Goal: Task Accomplishment & Management: Manage account settings

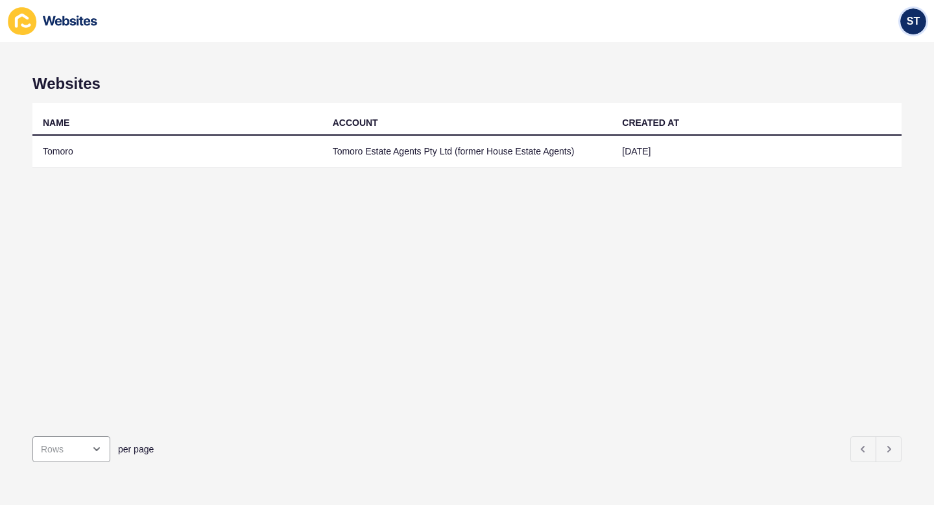
click at [907, 20] on span "ST" at bounding box center [913, 21] width 13 height 13
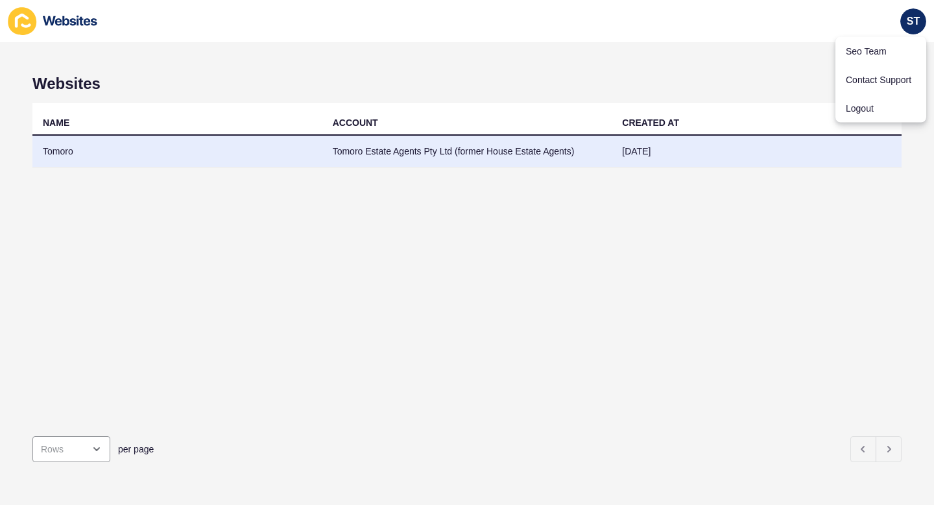
click at [547, 166] on td "Tomoro Estate Agents Pty Ltd (former House Estate Agents)" at bounding box center [467, 152] width 290 height 32
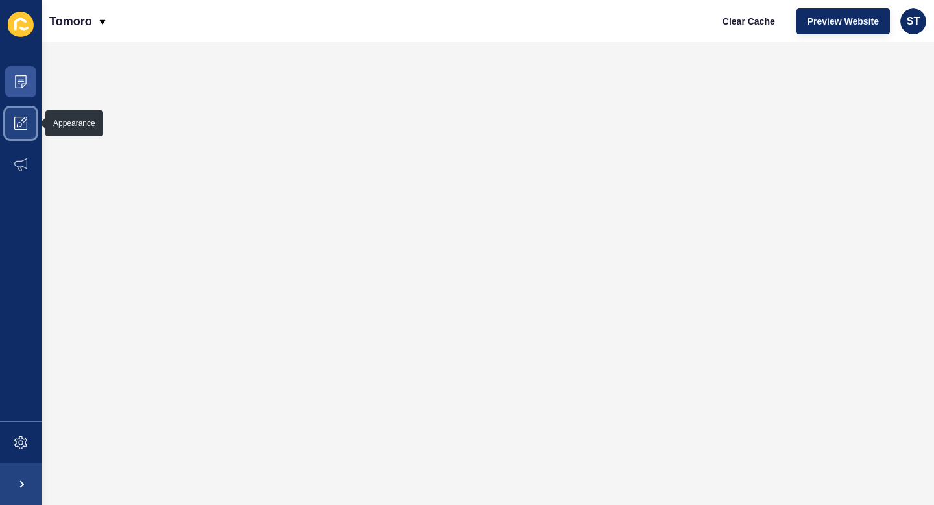
click at [8, 116] on span at bounding box center [21, 123] width 42 height 42
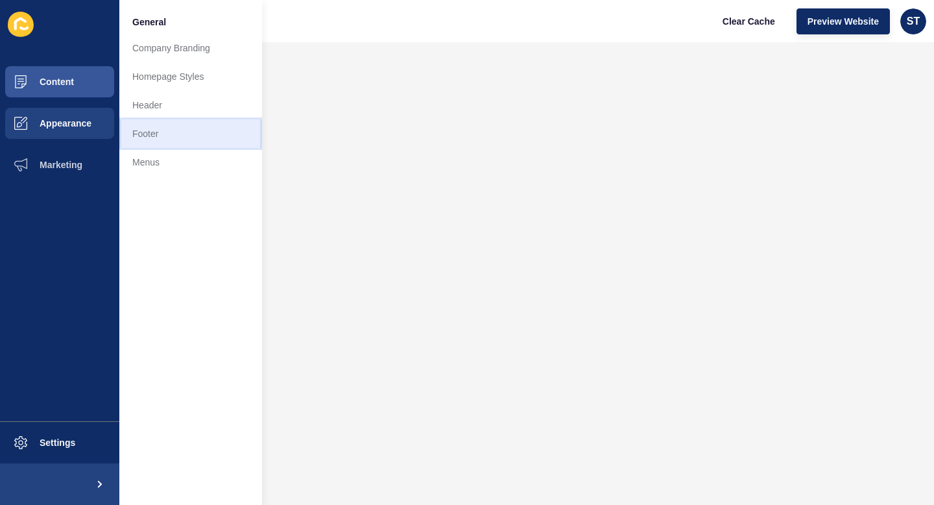
click at [182, 137] on link "Footer" at bounding box center [190, 133] width 143 height 29
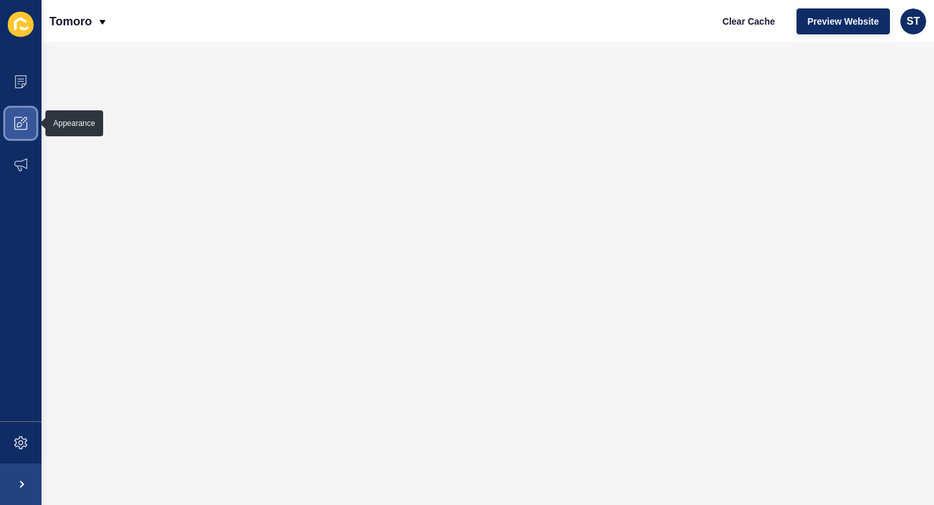
click at [14, 126] on span at bounding box center [21, 123] width 42 height 42
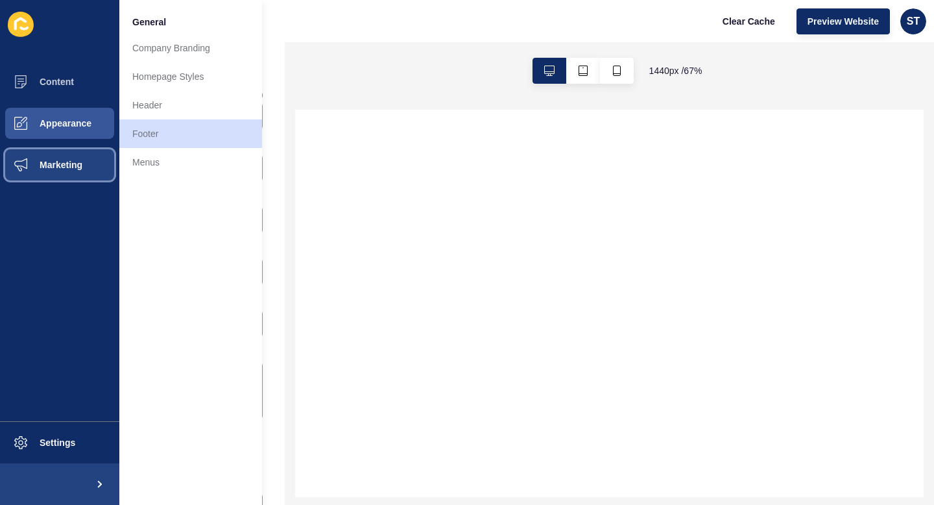
click at [56, 160] on span "Marketing" at bounding box center [40, 165] width 84 height 10
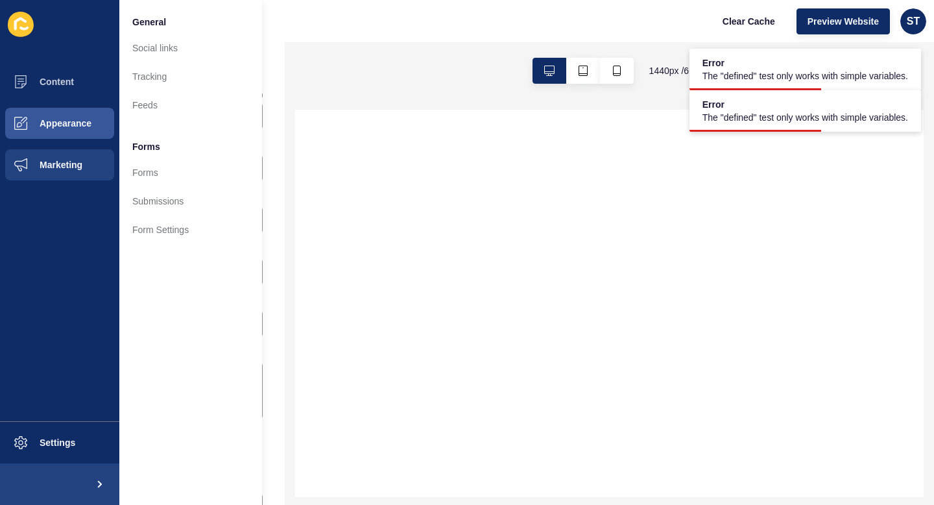
click at [435, 182] on div at bounding box center [609, 303] width 628 height 387
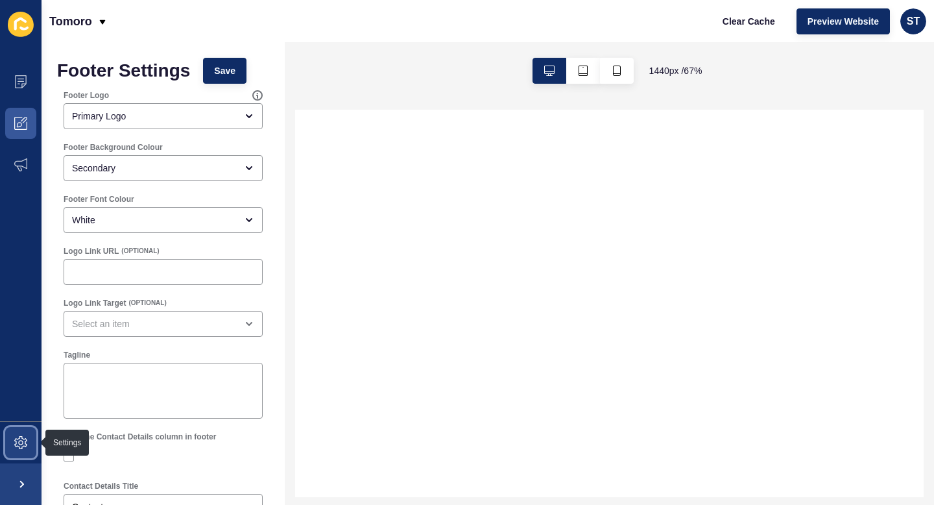
click at [18, 444] on icon at bounding box center [20, 442] width 13 height 13
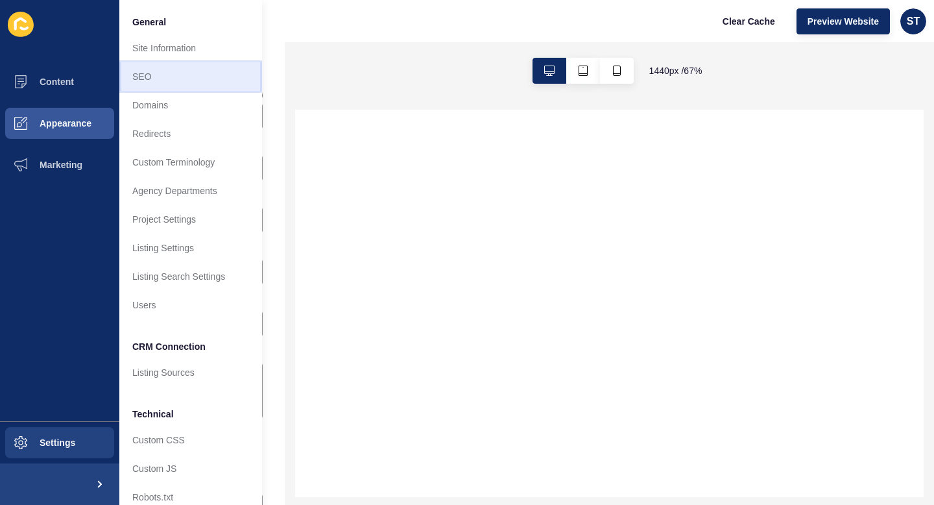
click at [196, 73] on link "SEO" at bounding box center [190, 76] width 143 height 29
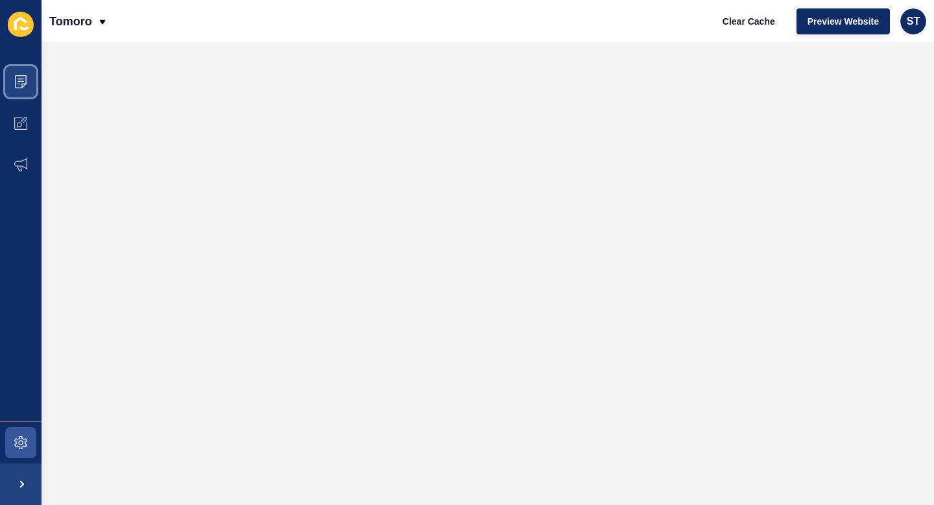
click at [0, 84] on span at bounding box center [21, 82] width 42 height 42
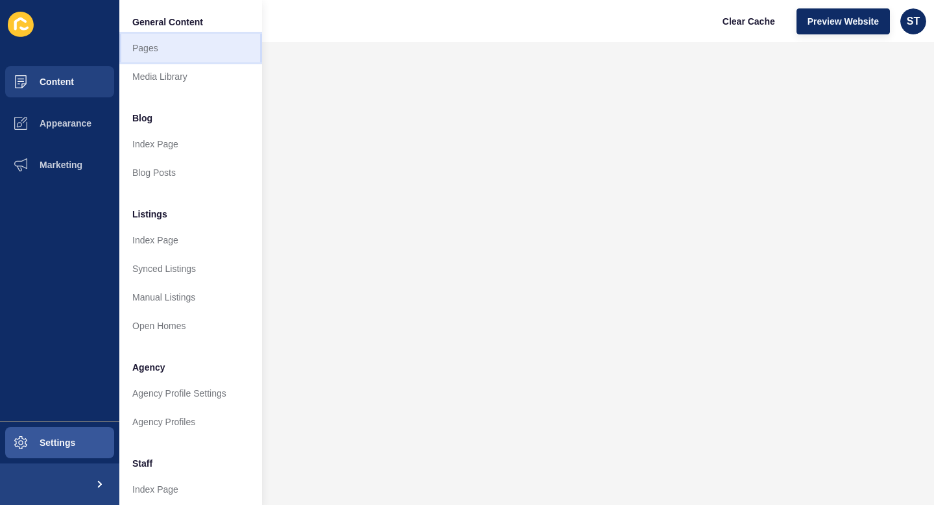
click at [158, 41] on link "Pages" at bounding box center [190, 48] width 143 height 29
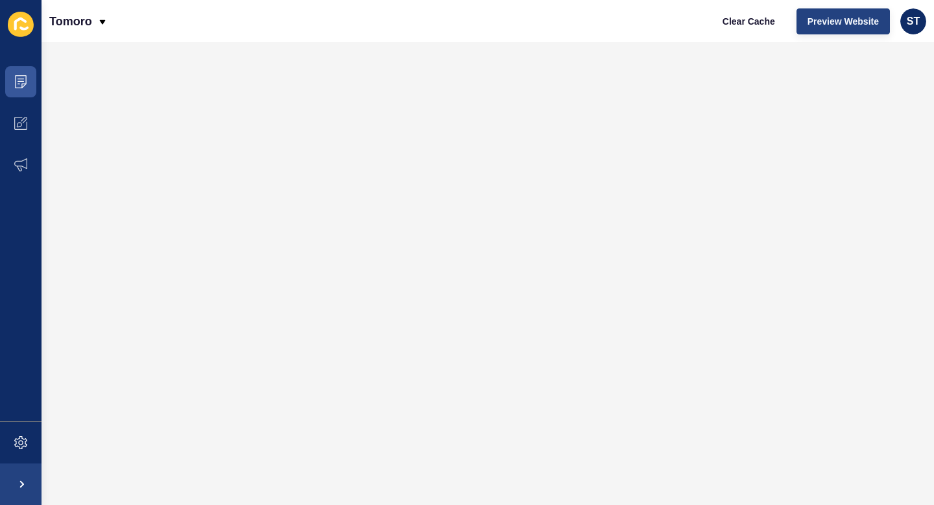
click at [838, 23] on span "Preview Website" at bounding box center [842, 21] width 71 height 13
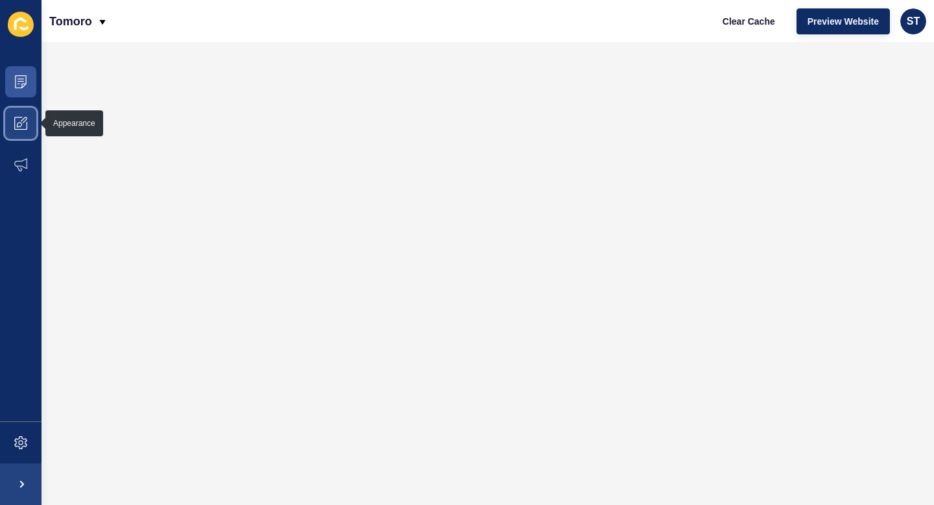
click at [27, 121] on icon at bounding box center [20, 123] width 13 height 13
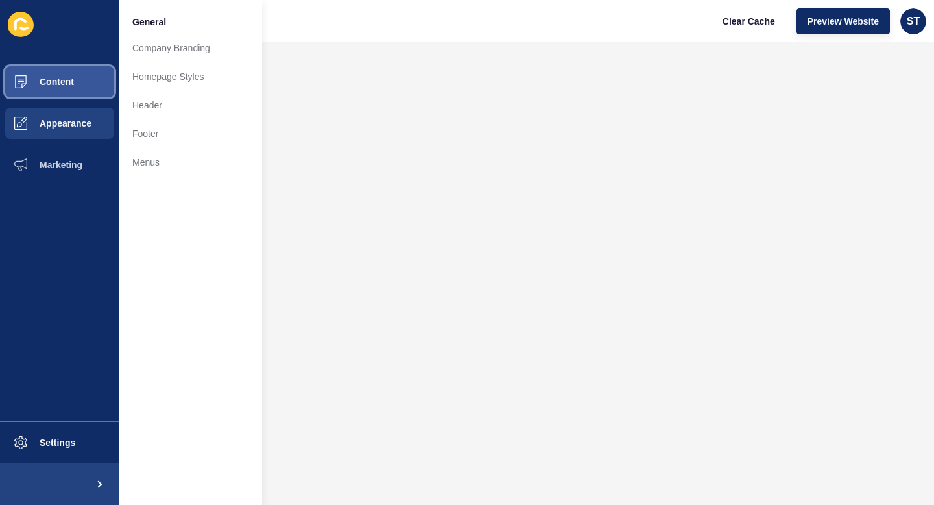
click at [66, 89] on button "Content" at bounding box center [59, 82] width 119 height 42
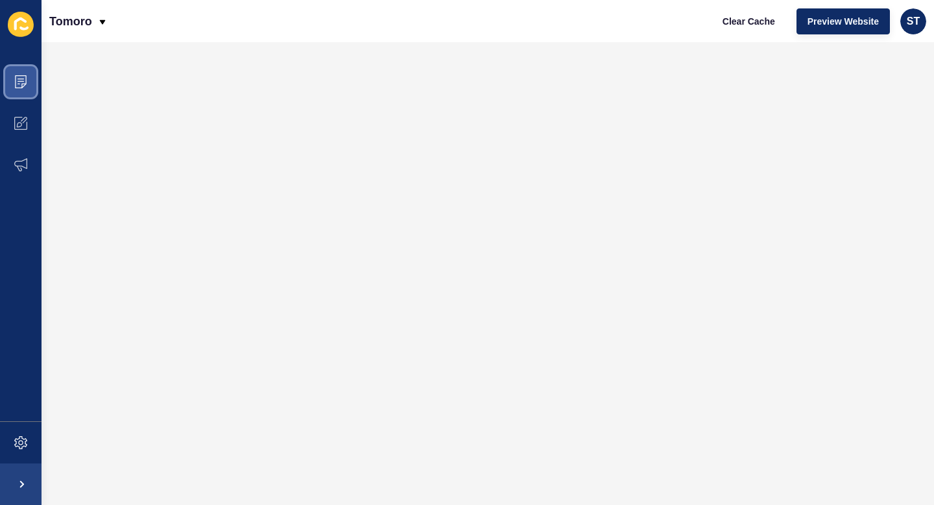
click at [17, 76] on icon at bounding box center [20, 81] width 13 height 13
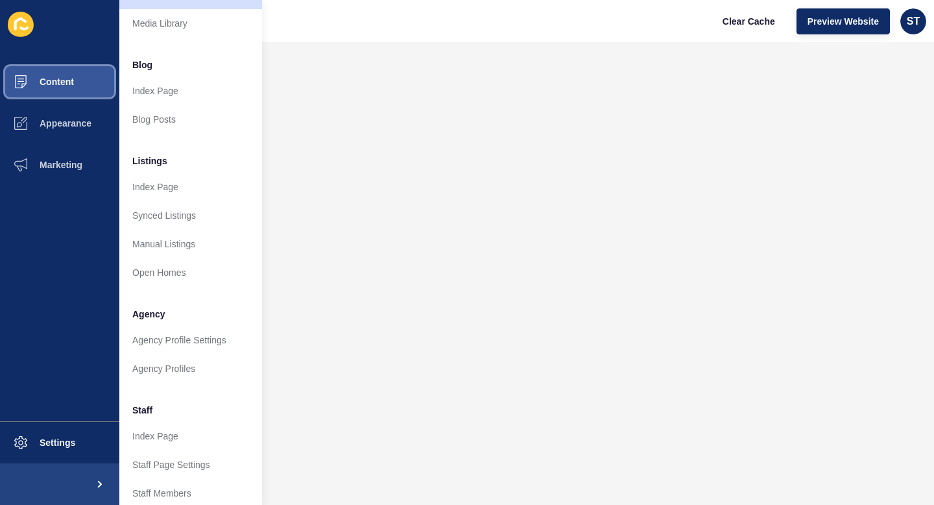
scroll to position [88, 0]
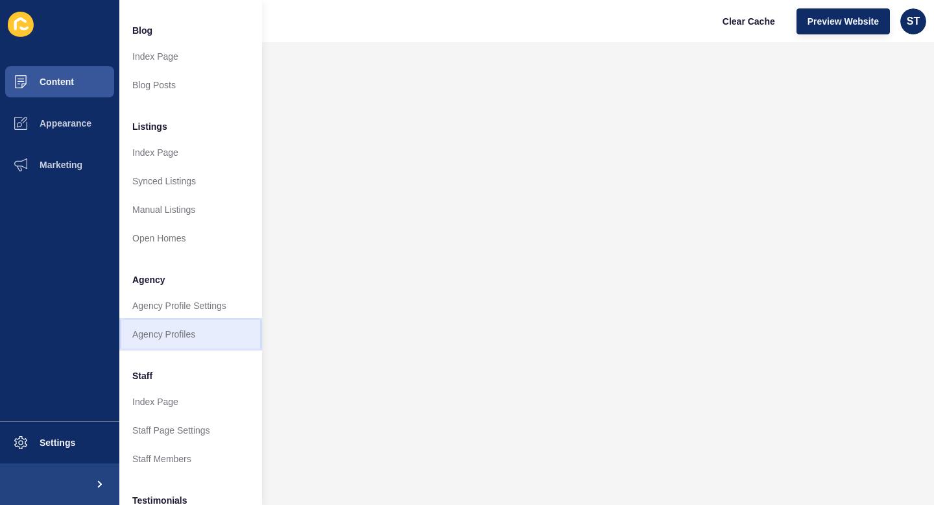
click at [175, 330] on link "Agency Profiles" at bounding box center [190, 334] width 143 height 29
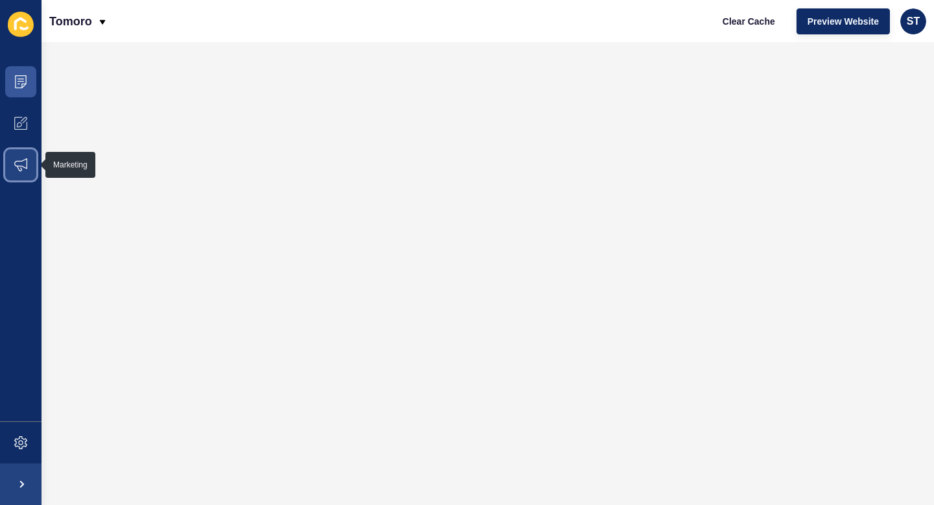
click at [27, 165] on icon at bounding box center [20, 164] width 13 height 13
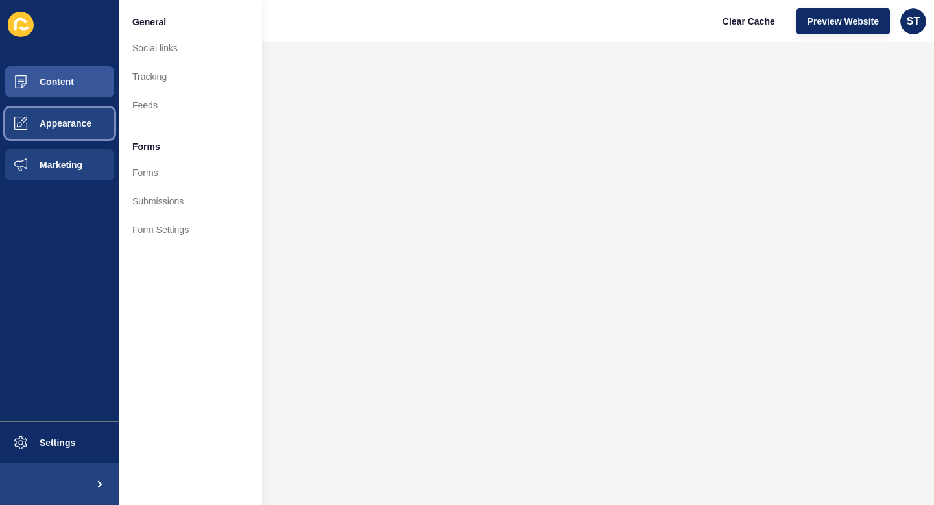
click at [73, 123] on span "Appearance" at bounding box center [44, 123] width 93 height 10
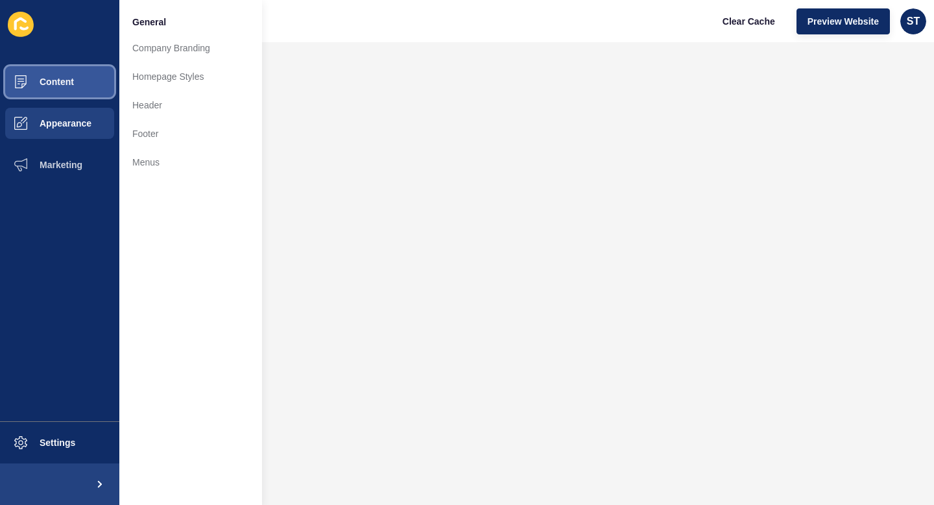
click at [75, 78] on button "Content" at bounding box center [59, 82] width 119 height 42
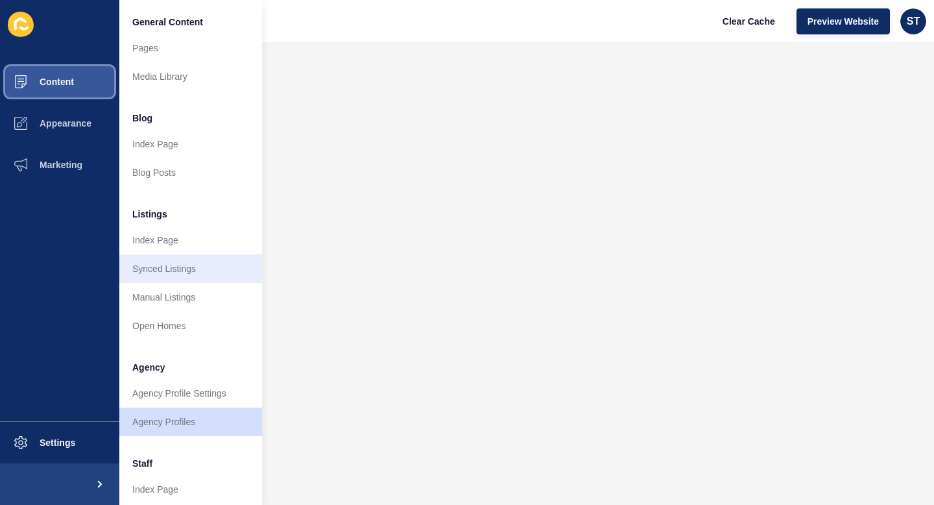
scroll to position [256, 0]
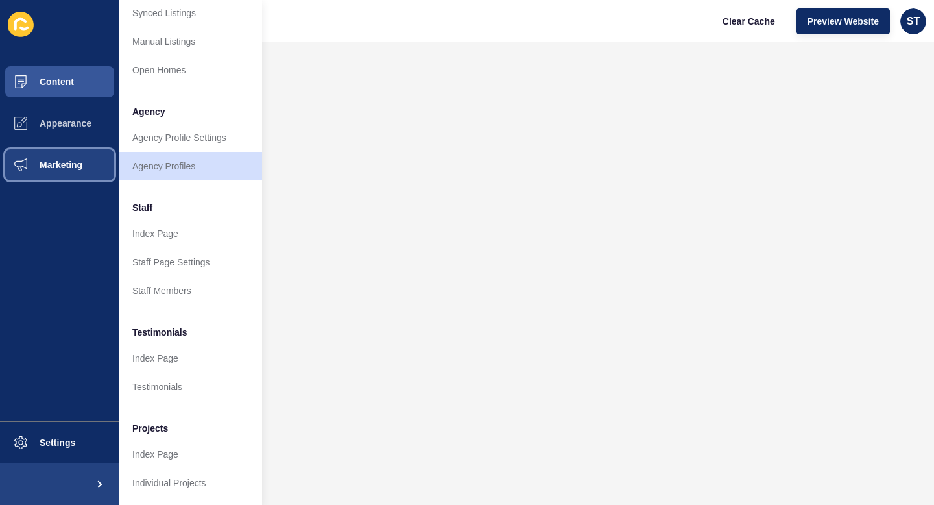
click at [52, 171] on button "Marketing" at bounding box center [59, 165] width 119 height 42
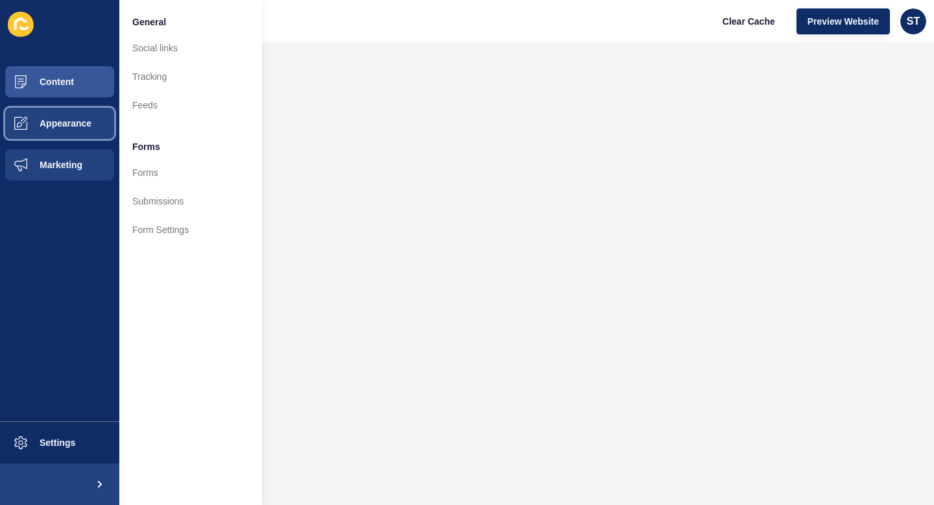
click at [71, 132] on button "Appearance" at bounding box center [59, 123] width 119 height 42
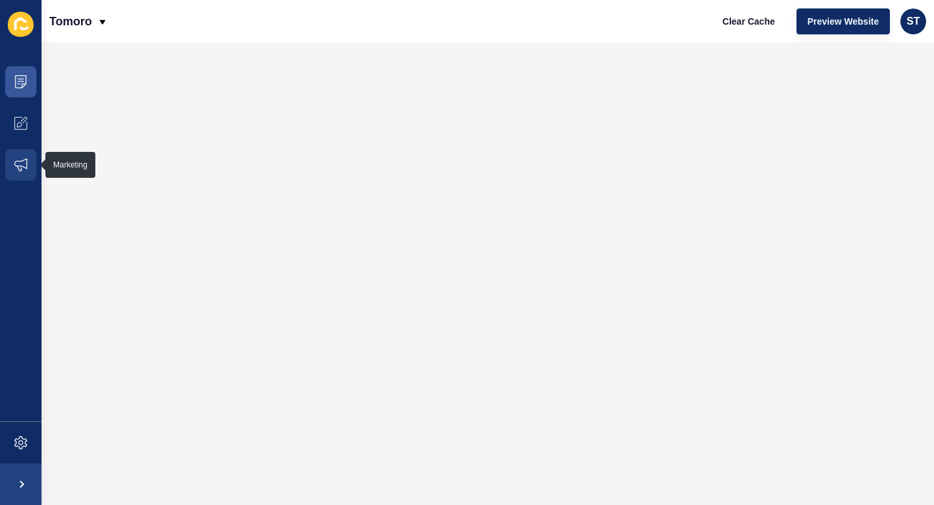
click at [19, 167] on icon at bounding box center [20, 164] width 13 height 13
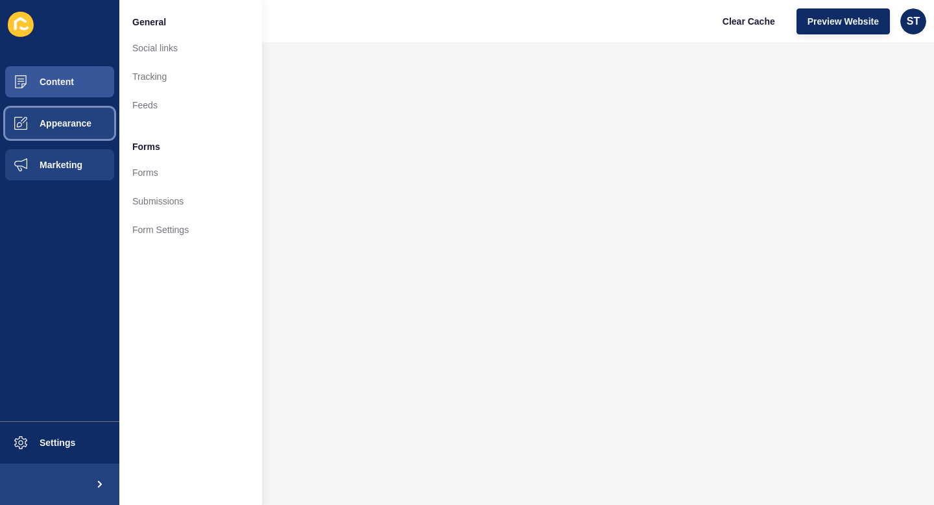
click at [56, 134] on button "Appearance" at bounding box center [59, 123] width 119 height 42
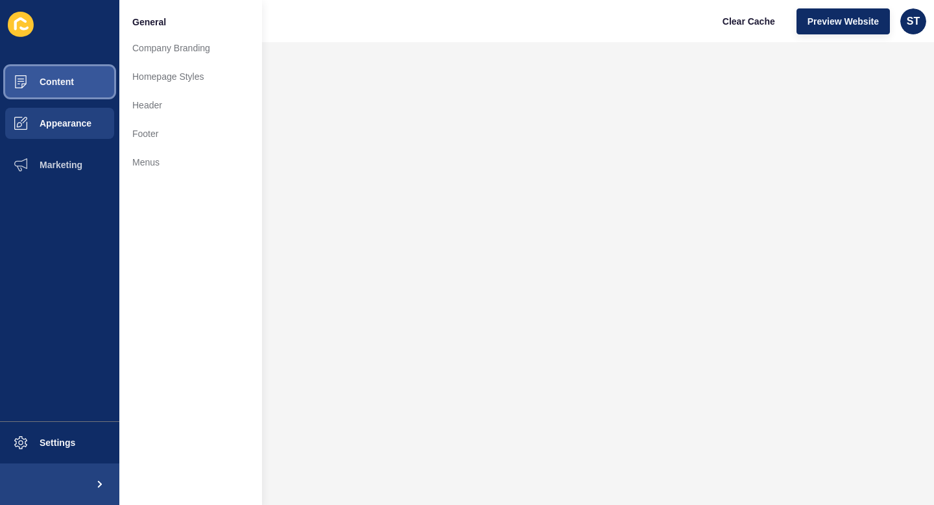
click at [99, 81] on button "Content" at bounding box center [59, 82] width 119 height 42
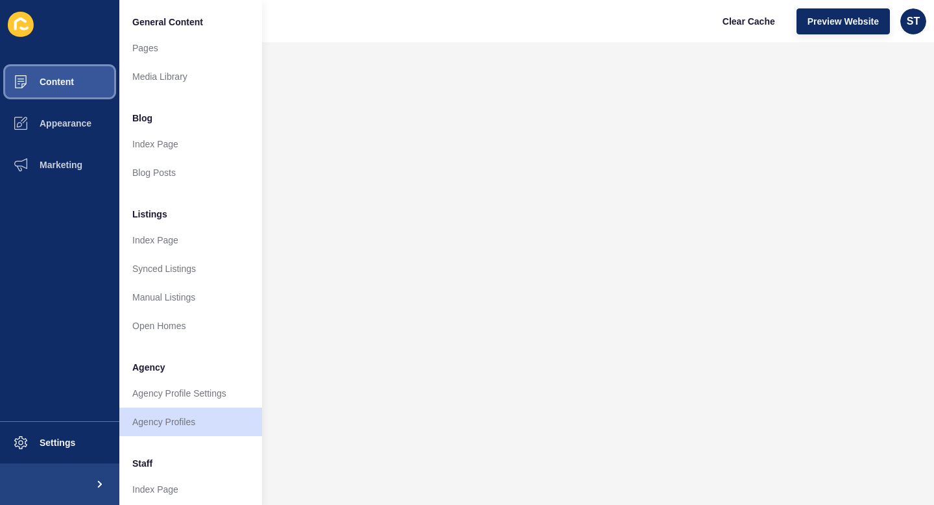
scroll to position [256, 0]
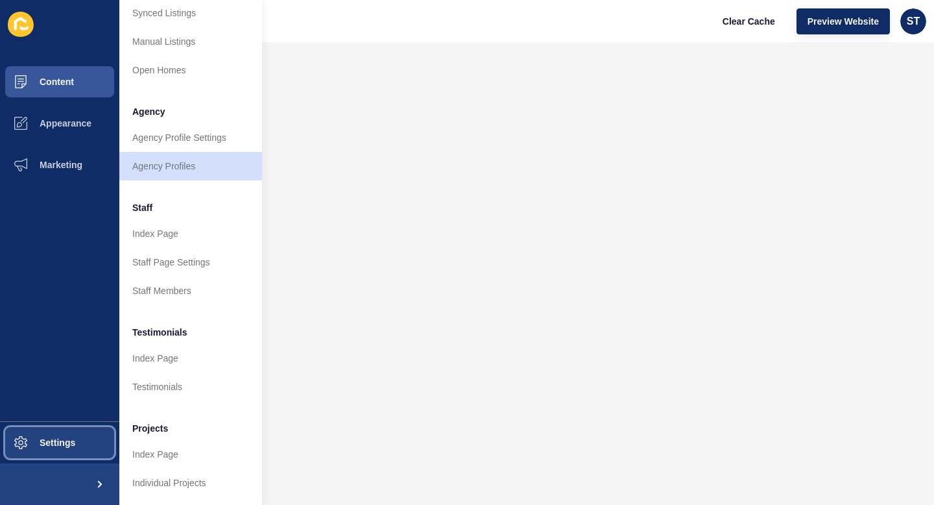
click at [65, 436] on button "Settings" at bounding box center [59, 443] width 119 height 42
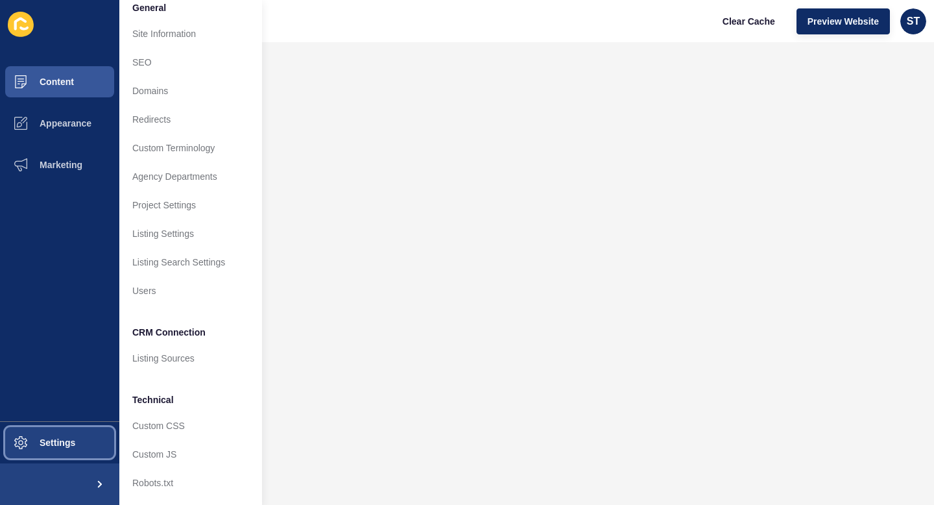
scroll to position [14, 0]
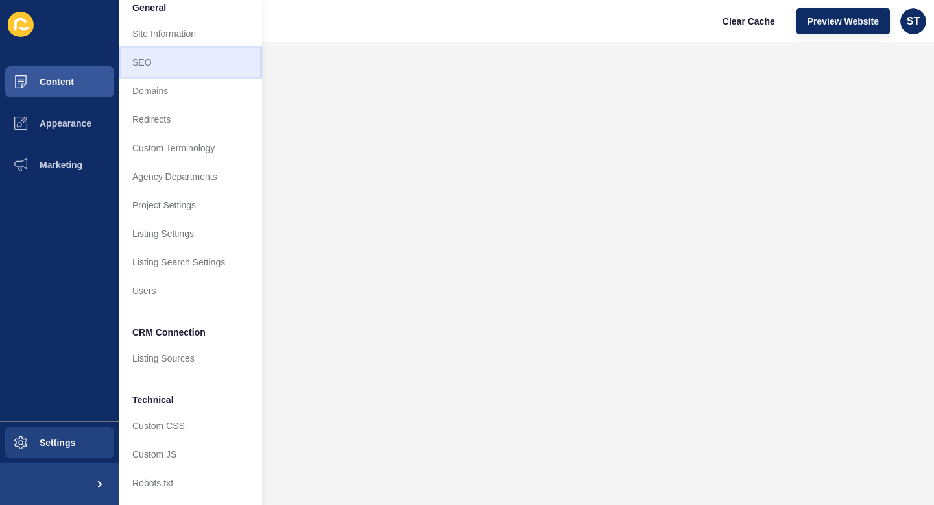
click at [201, 60] on link "SEO" at bounding box center [190, 62] width 143 height 29
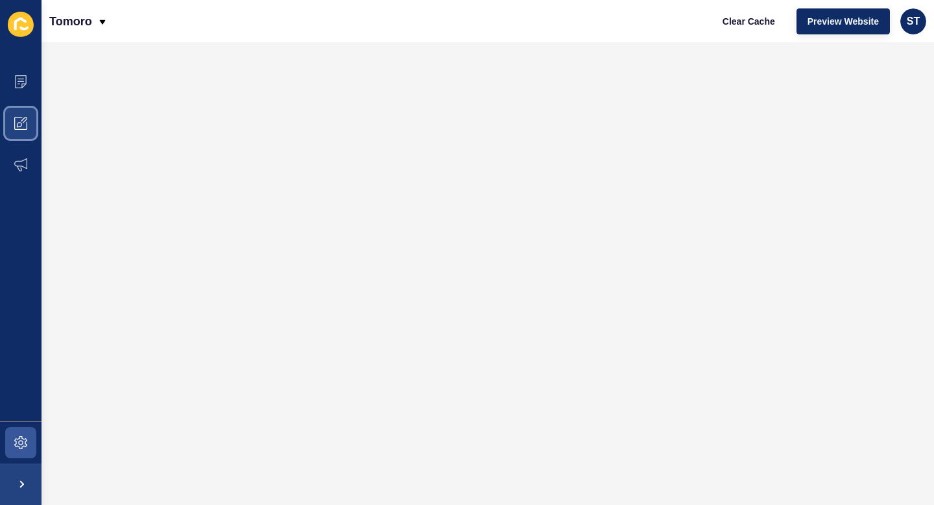
click at [17, 128] on icon at bounding box center [20, 123] width 13 height 13
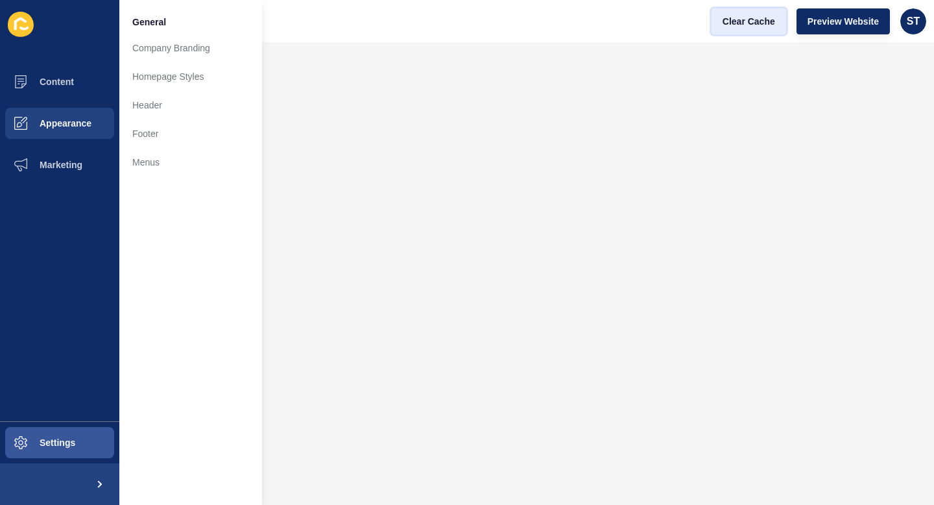
click at [763, 17] on span "Clear Cache" at bounding box center [748, 21] width 53 height 13
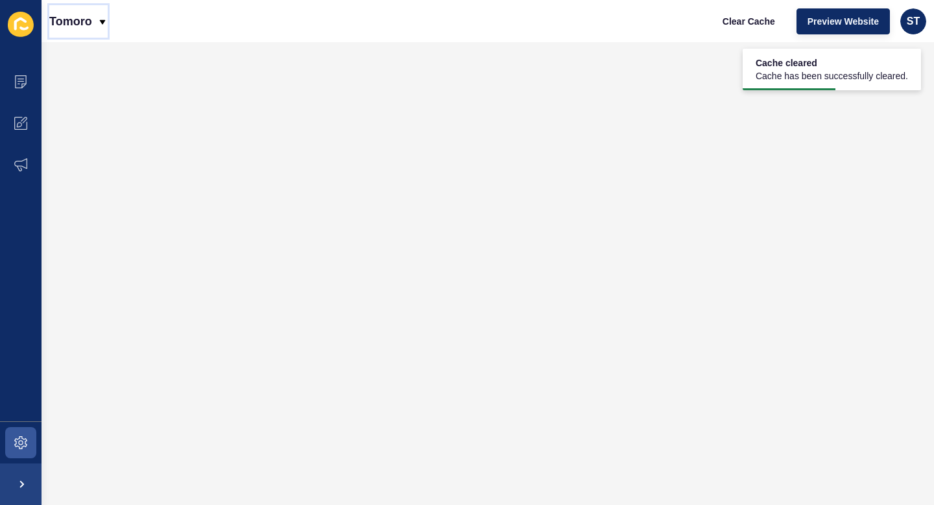
click at [77, 21] on p "Tomoro" at bounding box center [70, 21] width 43 height 32
